Goal: Transaction & Acquisition: Subscribe to service/newsletter

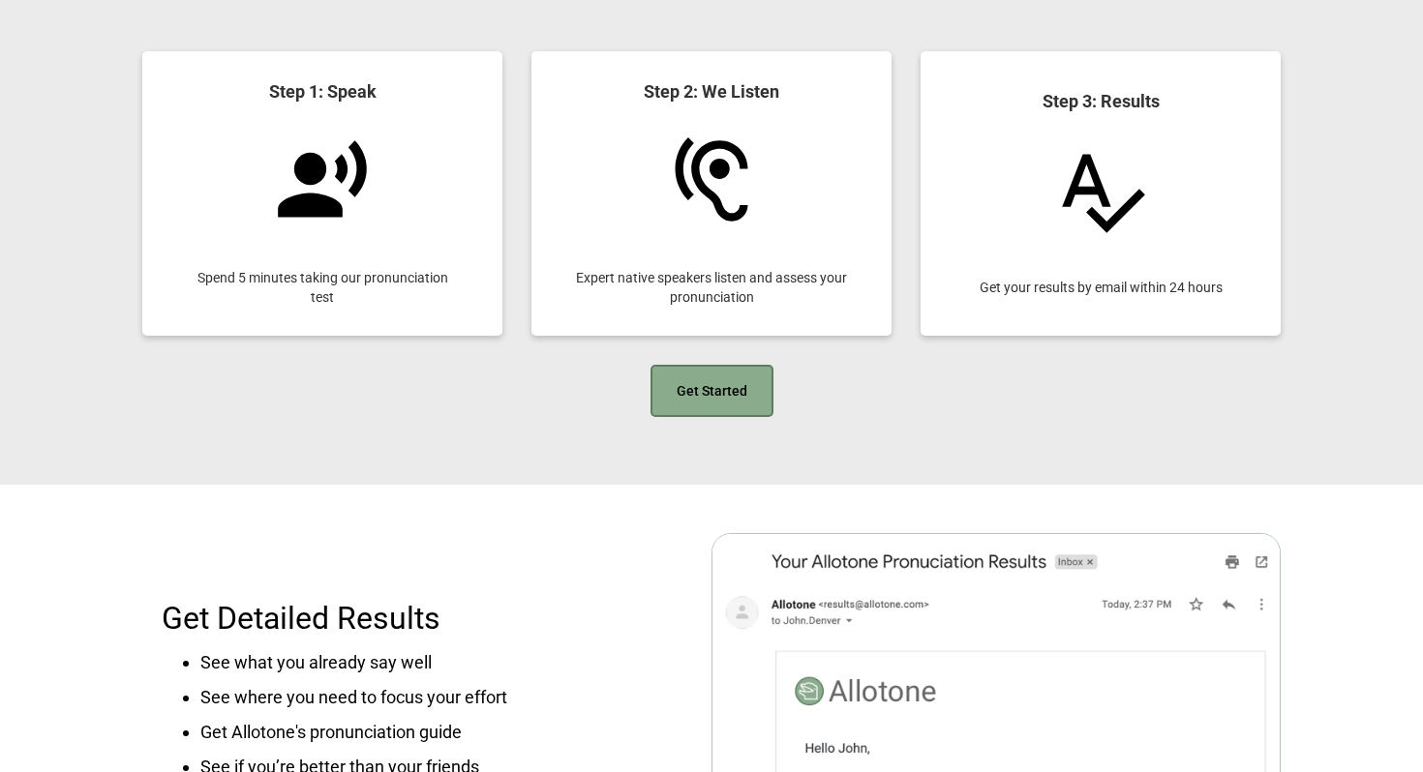
scroll to position [1743, 0]
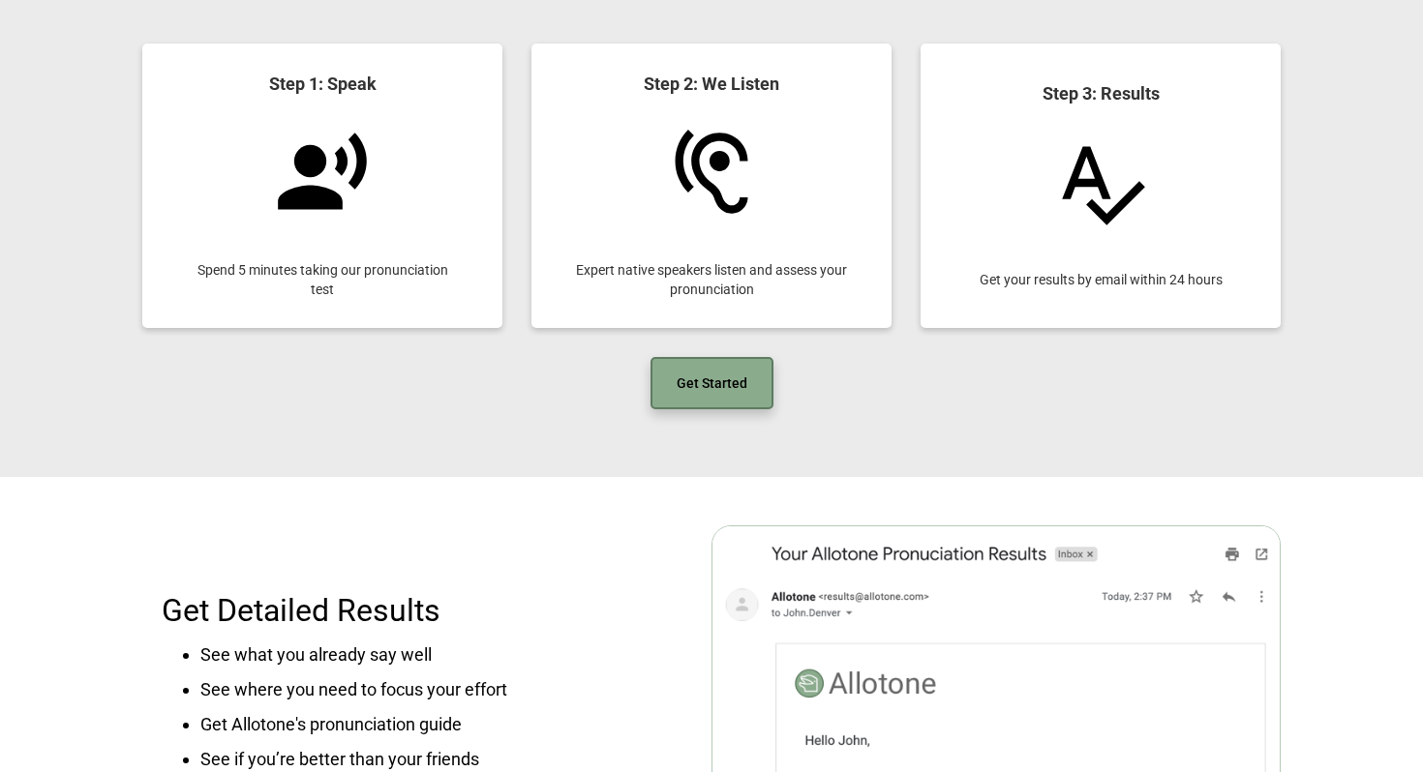
click at [687, 382] on link "Get Started" at bounding box center [711, 383] width 123 height 52
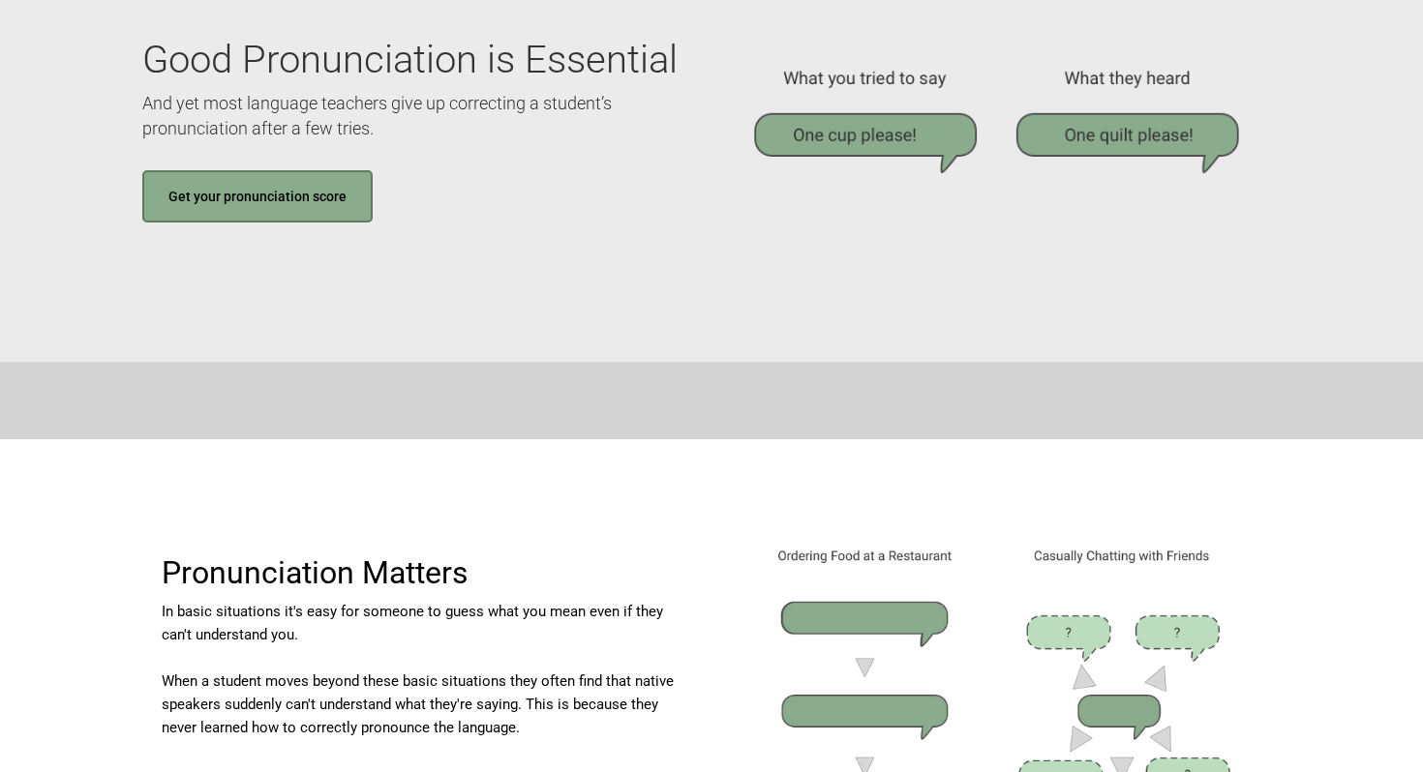
scroll to position [0, 0]
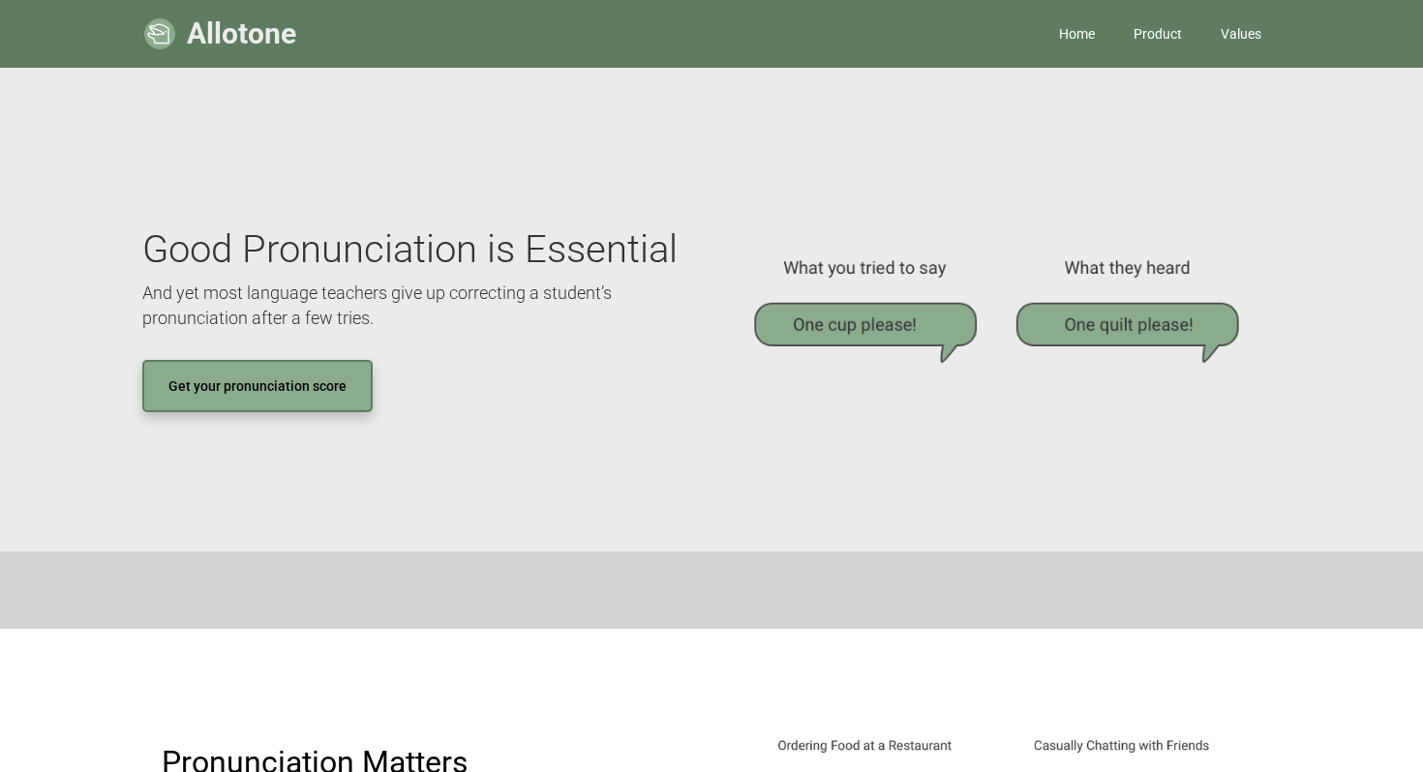
click at [296, 401] on link "Get your pronunciation score" at bounding box center [257, 386] width 230 height 52
click at [1154, 32] on link "Product" at bounding box center [1157, 34] width 87 height 58
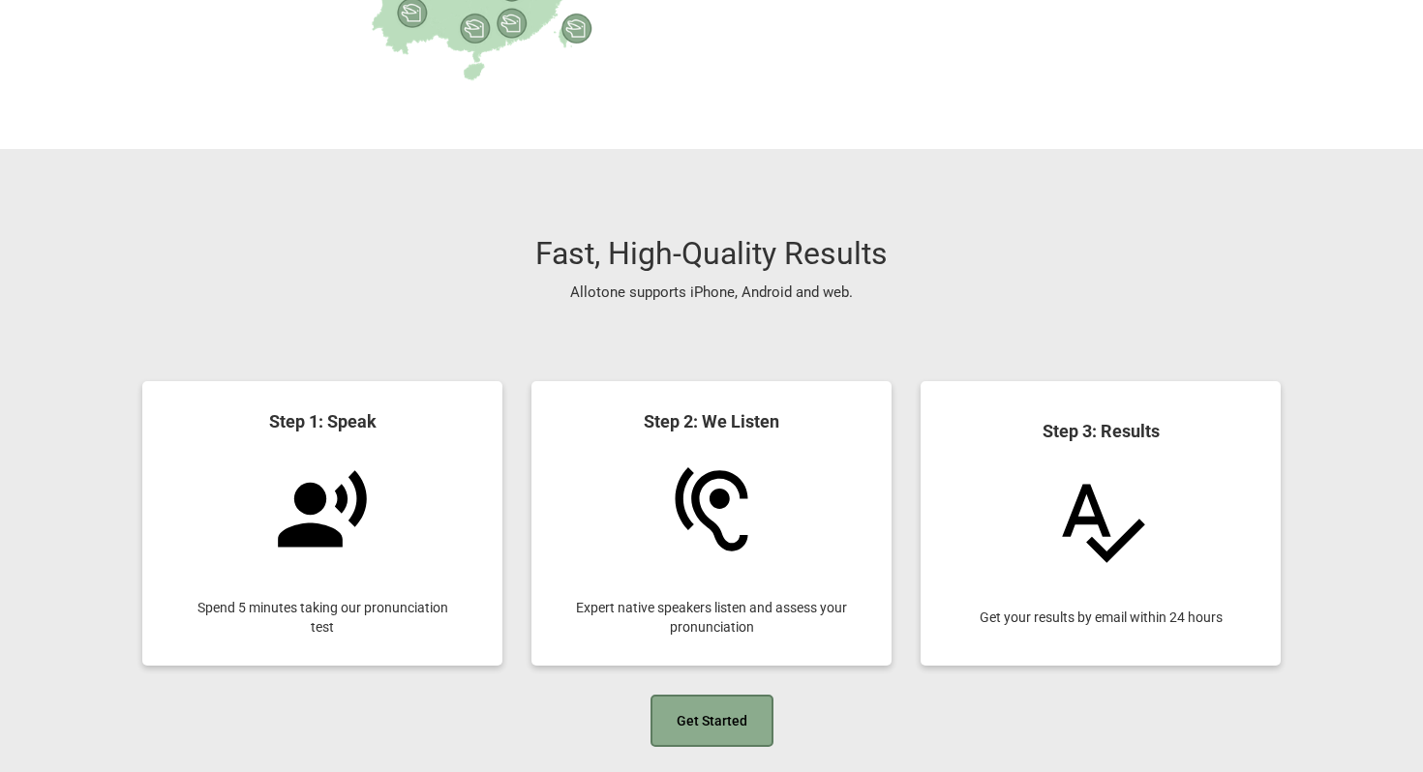
scroll to position [1360, 0]
